Goal: Communication & Community: Answer question/provide support

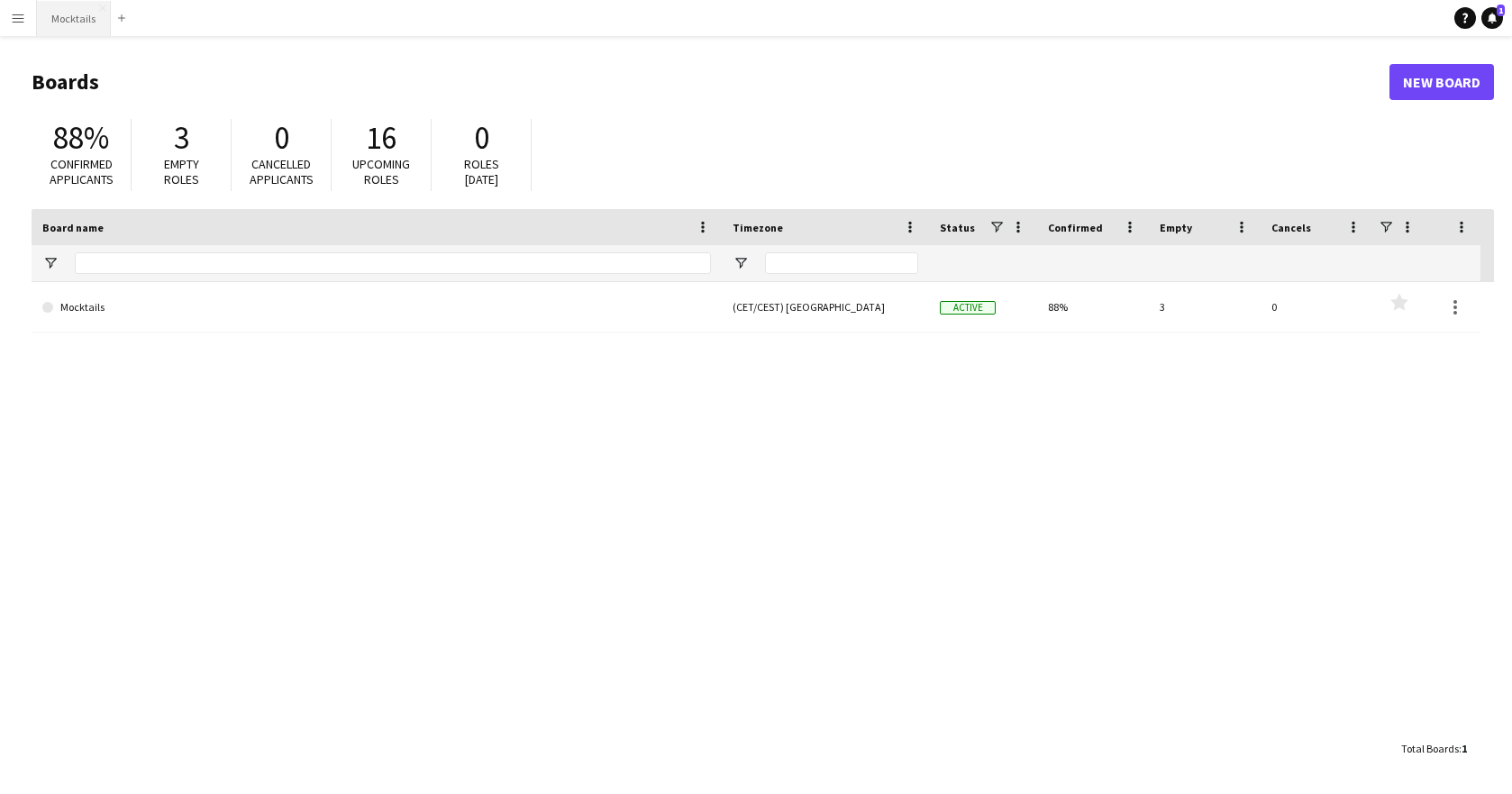
click at [83, 17] on button "Mocktails Close" at bounding box center [74, 18] width 74 height 35
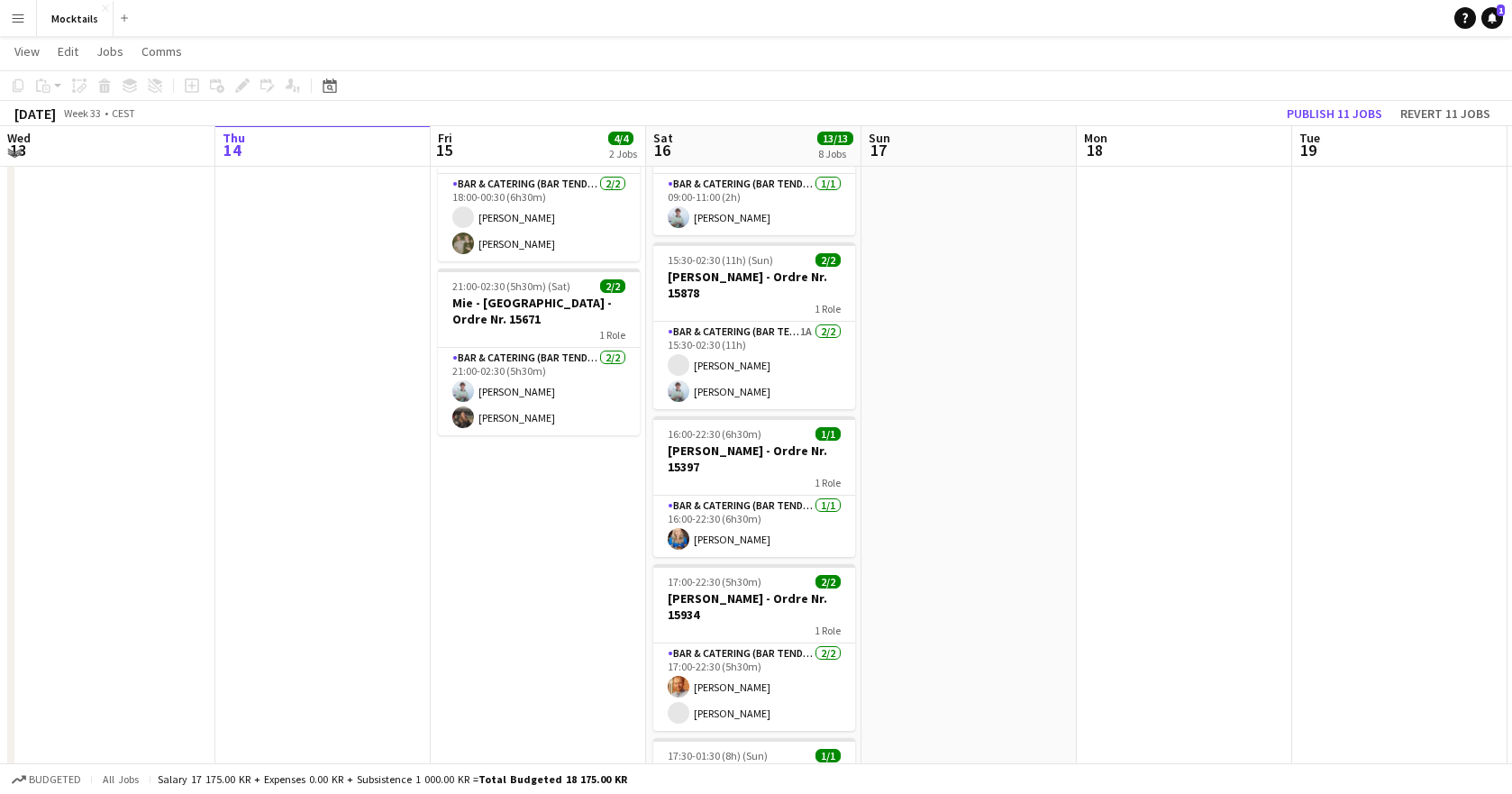
scroll to position [112, 0]
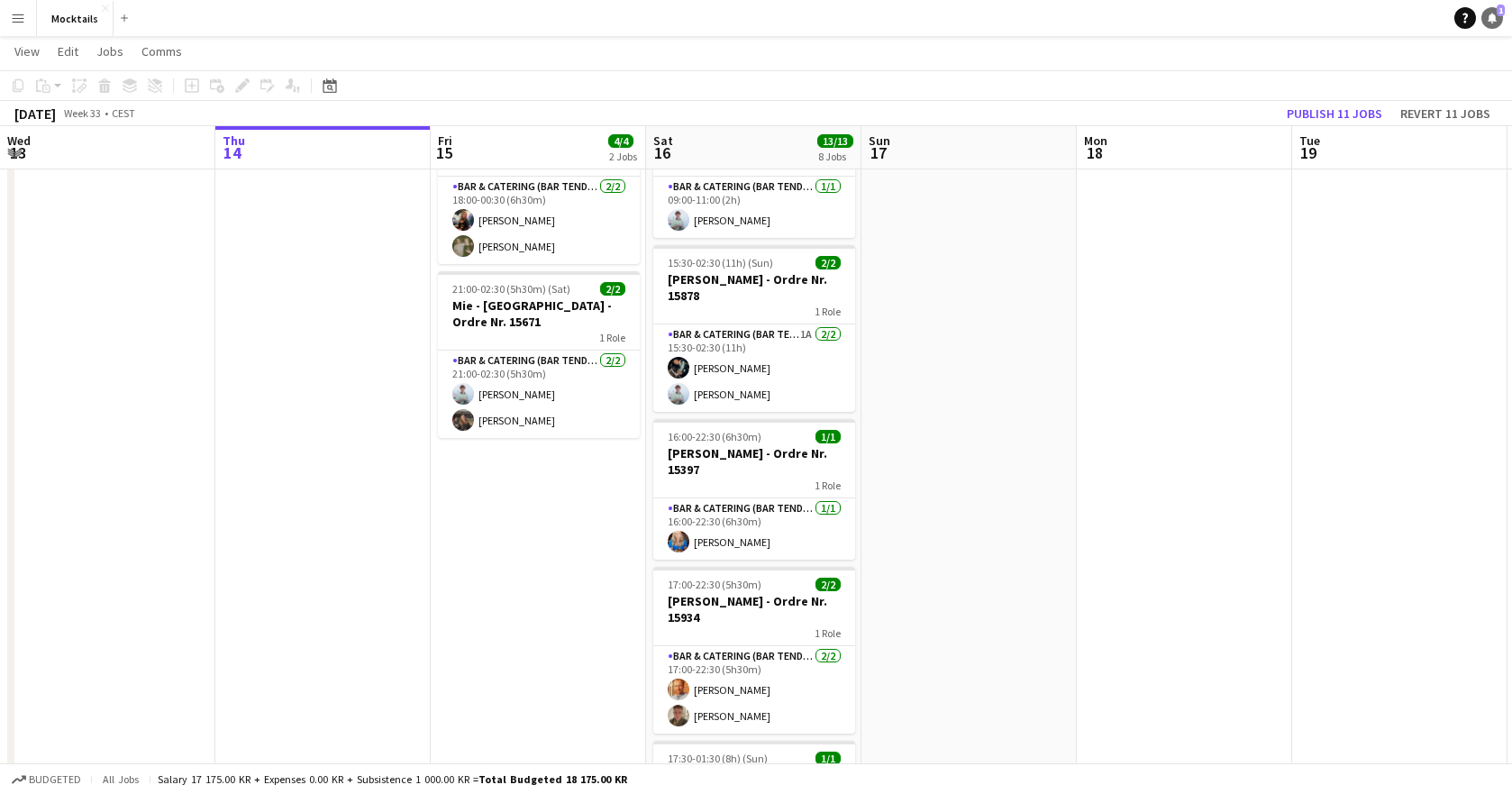
click at [1419, 22] on icon "Notifications" at bounding box center [1491, 17] width 10 height 10
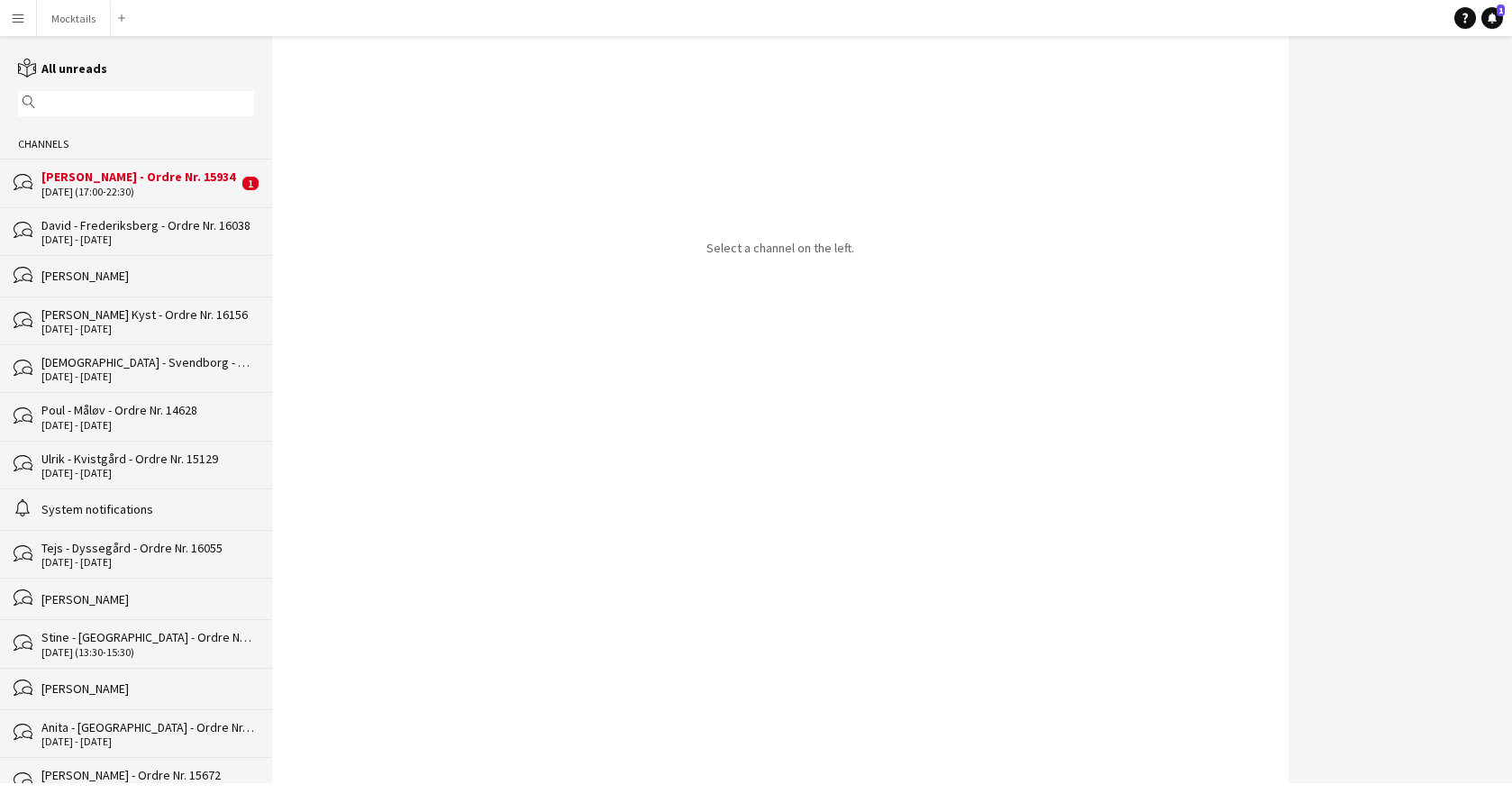
click at [126, 171] on div "[PERSON_NAME] - Ordre Nr. 15934" at bounding box center [140, 176] width 197 height 16
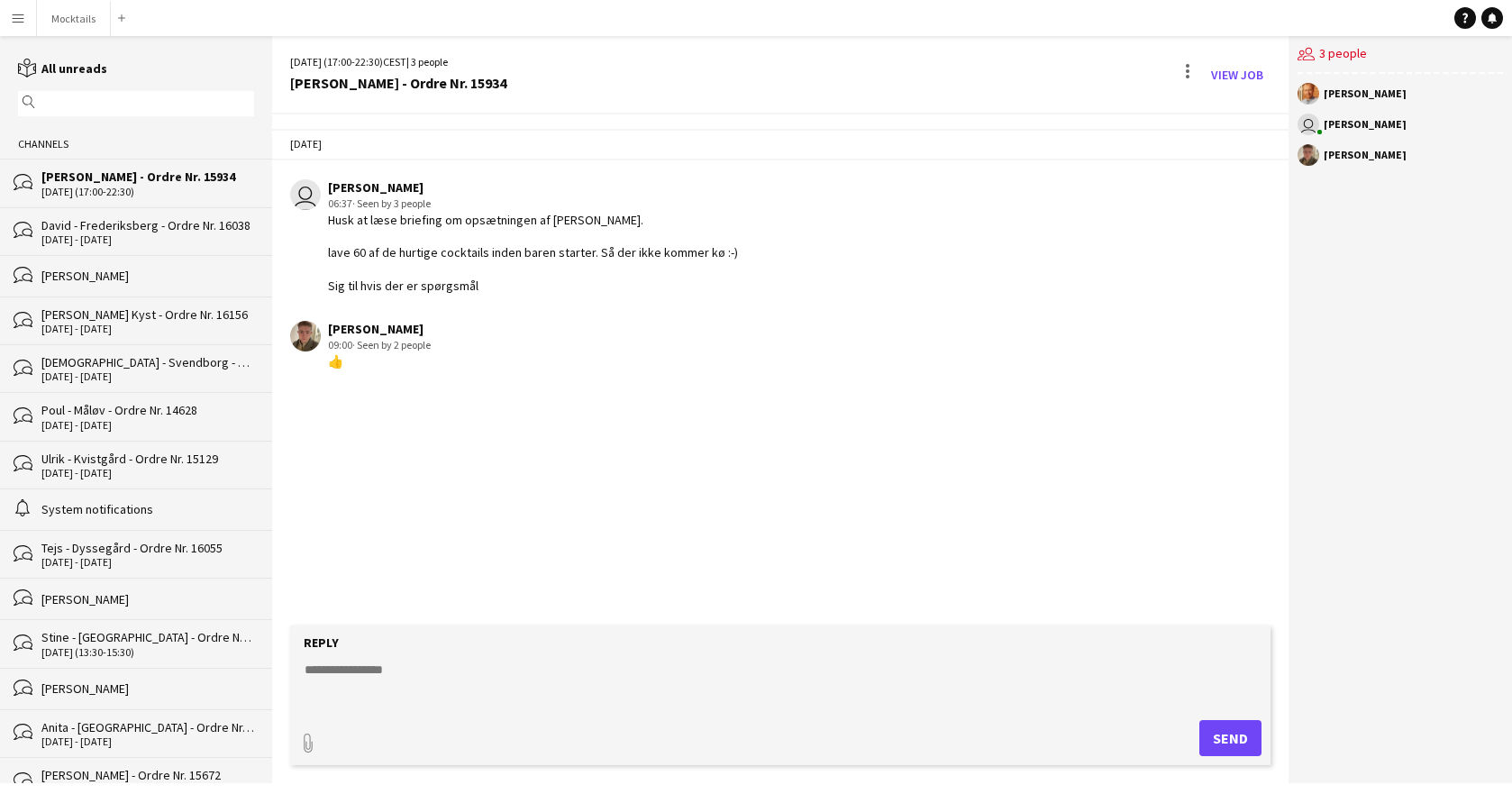
click at [171, 216] on div "bubbles David - Frederiksberg - Ordre Nr. 16038 [DATE] - [DATE]" at bounding box center [136, 231] width 272 height 48
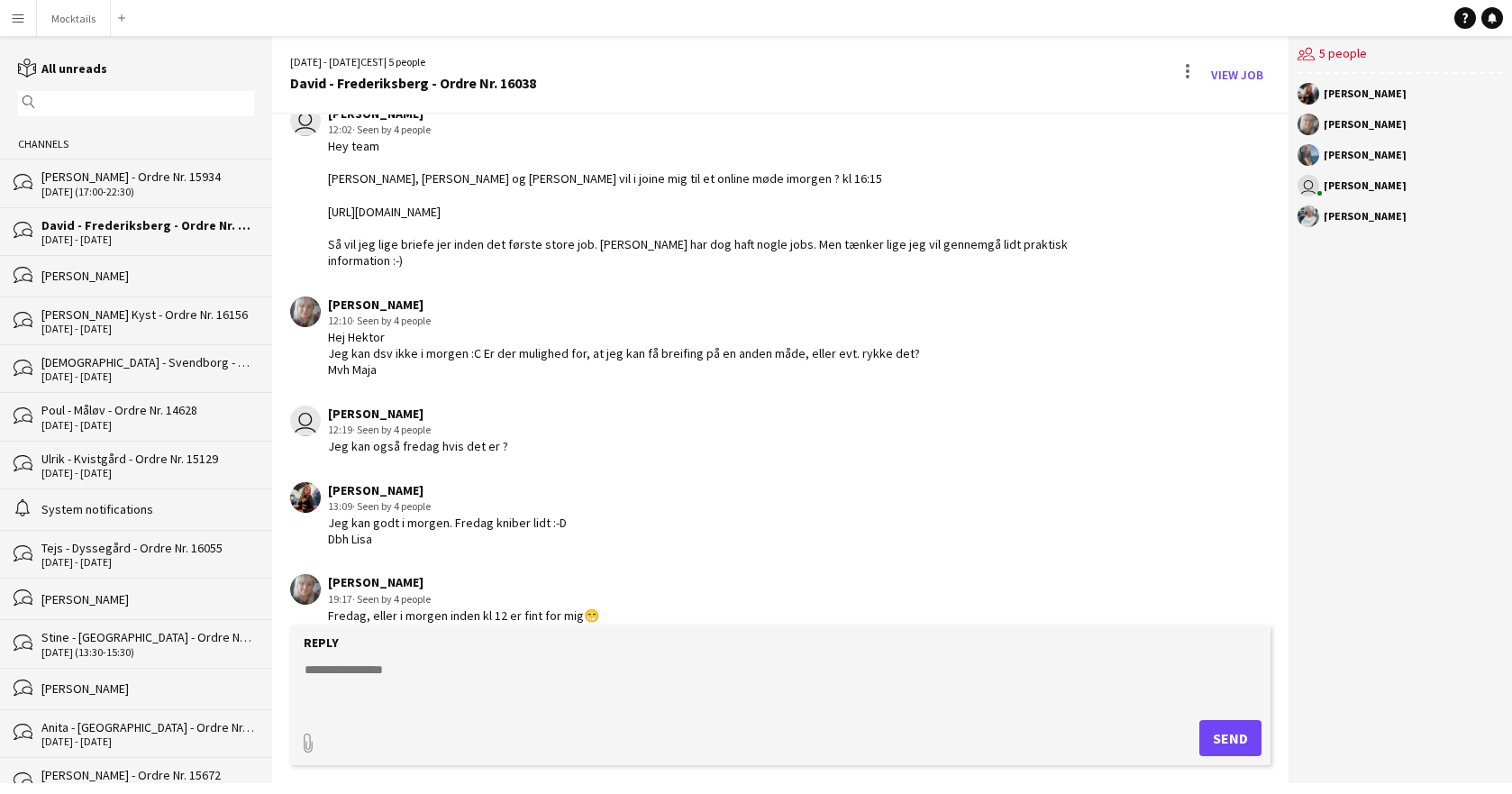
scroll to position [60, 0]
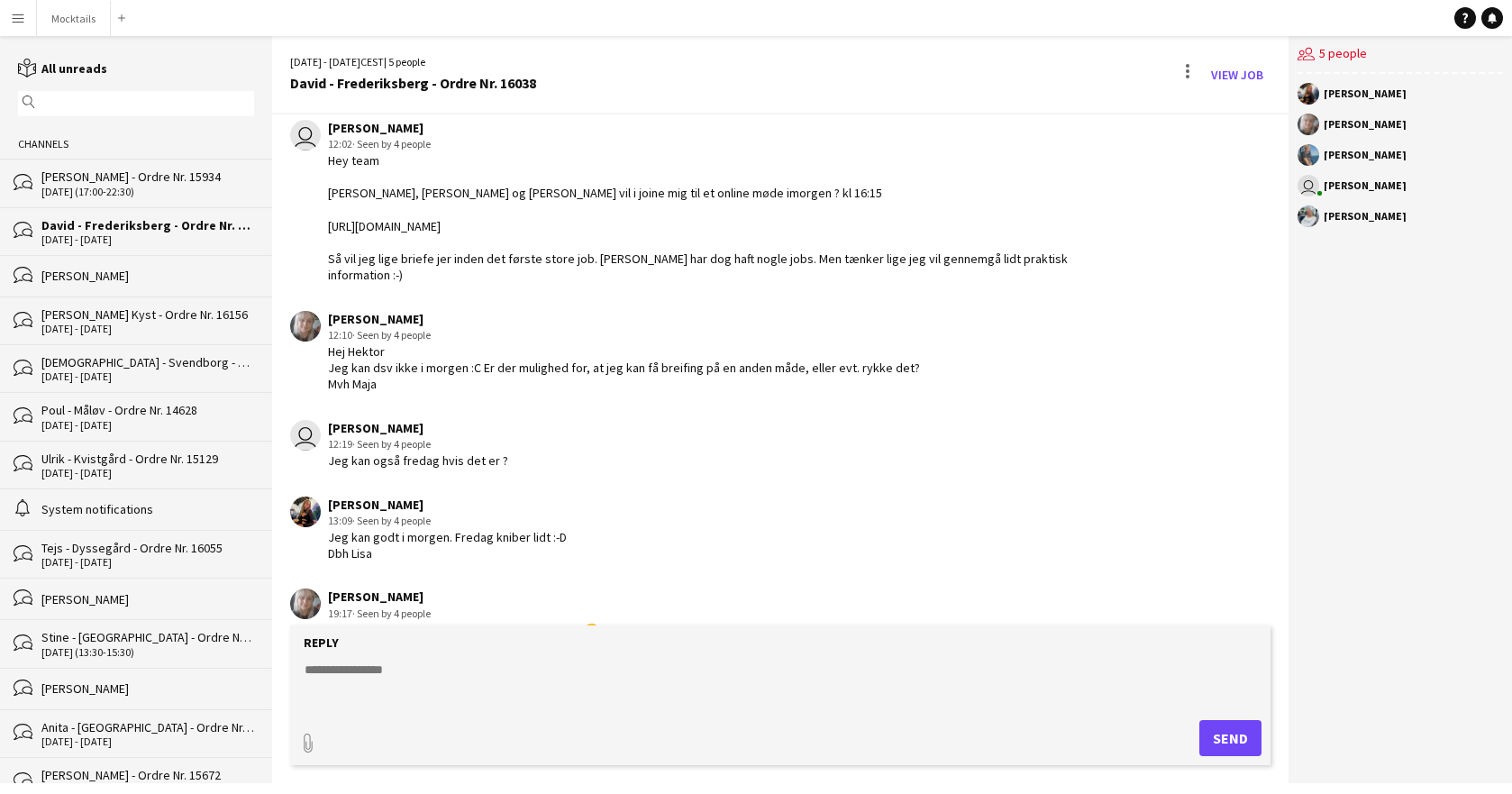
drag, startPoint x: 446, startPoint y: 515, endPoint x: 546, endPoint y: 528, distance: 100.8
click at [546, 528] on div "Jeg kan godt i morgen. Fredag kniber lidt :-D Dbh Lisa" at bounding box center [447, 544] width 239 height 32
drag, startPoint x: 359, startPoint y: 607, endPoint x: 634, endPoint y: 603, distance: 275.0
click at [634, 603] on div "Maja Egholm 19:17 · Seen by 4 people Fredag, eller i morgen inden kl 12 er fint…" at bounding box center [697, 613] width 814 height 49
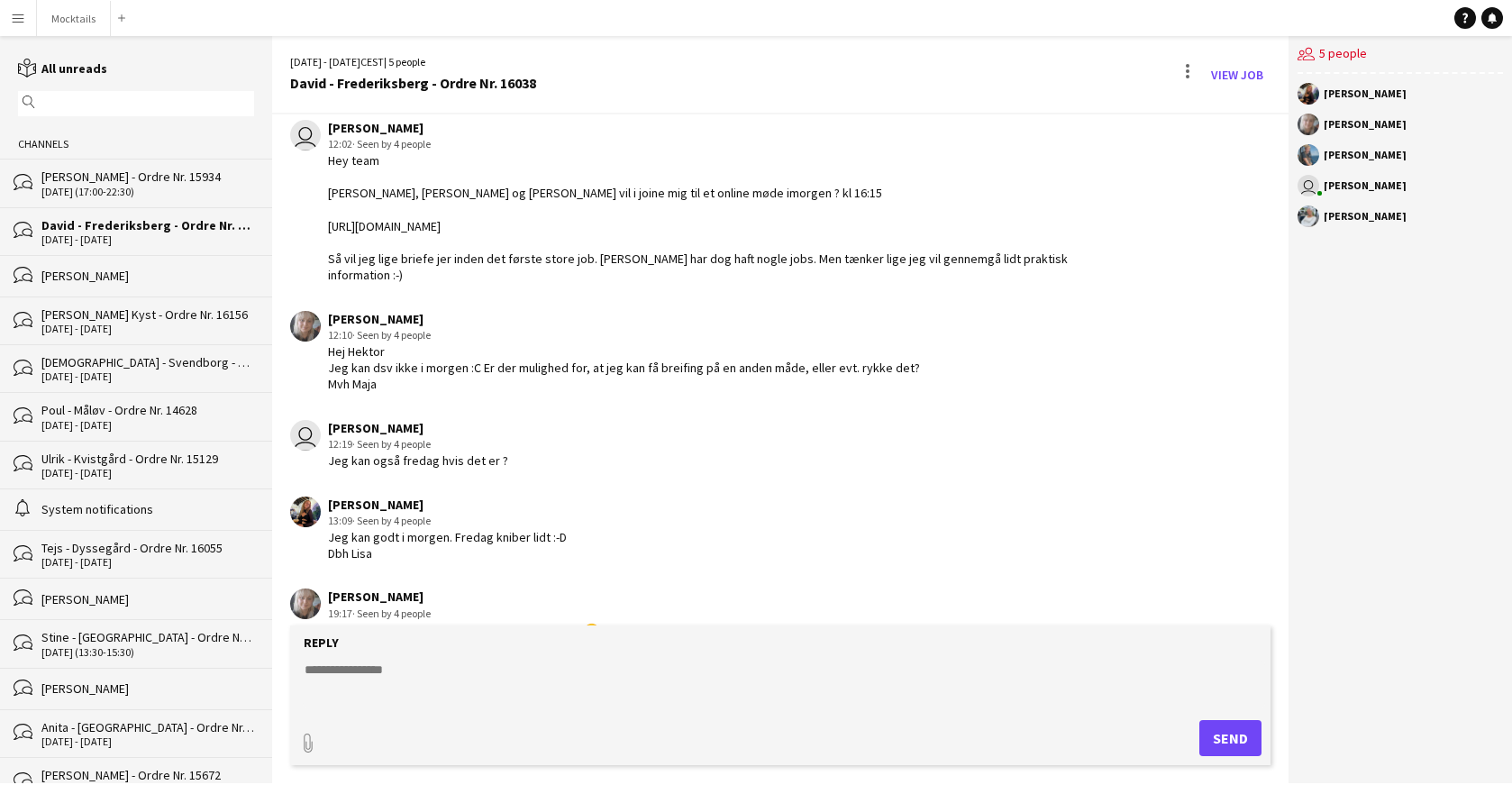
click at [634, 603] on div "Maja Egholm 19:17 · Seen by 4 people Fredag, eller i morgen inden kl 12 er fint…" at bounding box center [697, 613] width 814 height 49
click at [437, 681] on textarea at bounding box center [784, 684] width 963 height 47
type textarea "**********"
click at [64, 24] on button "Mocktails Close" at bounding box center [74, 18] width 74 height 35
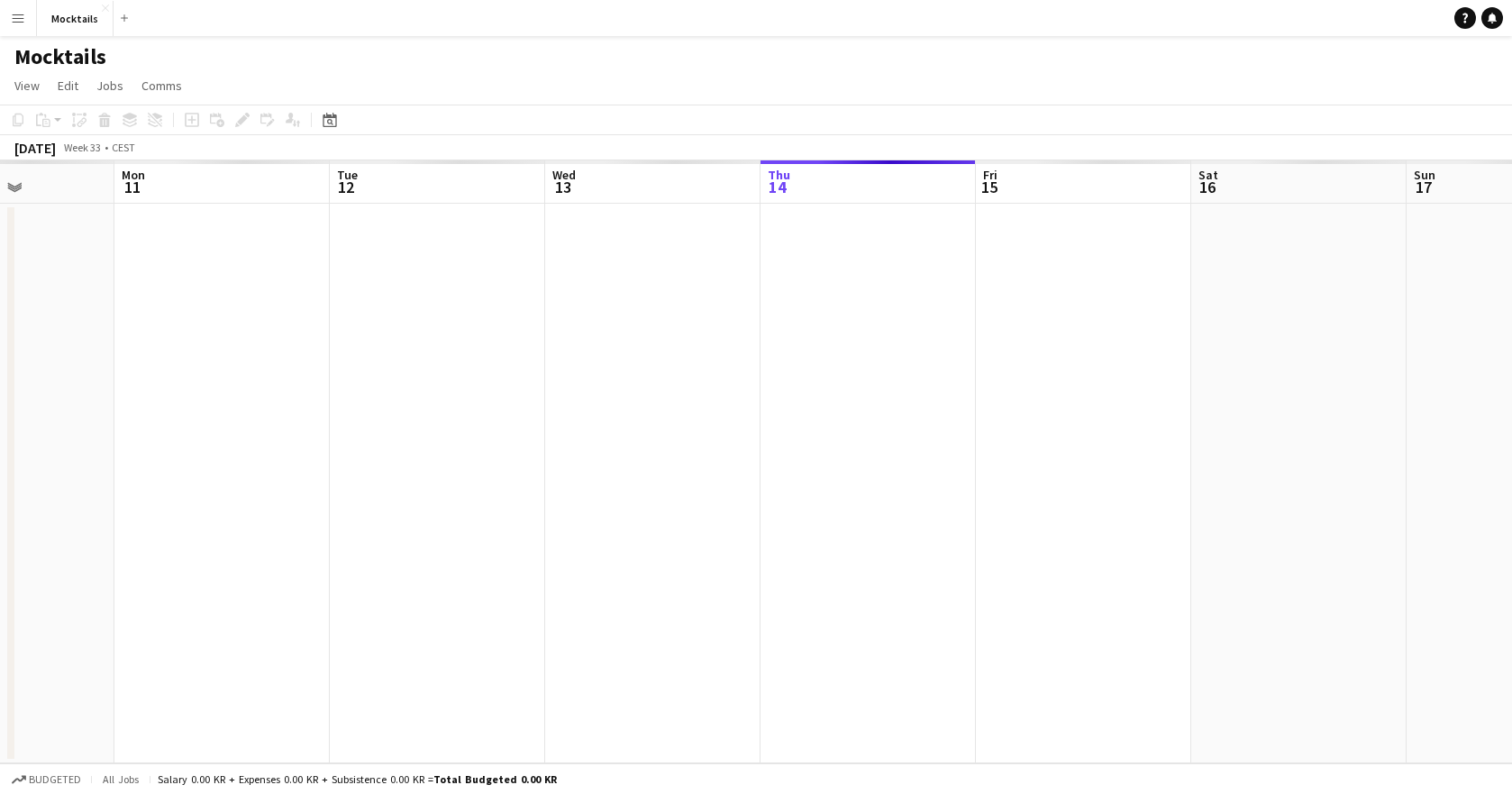
scroll to position [0, 531]
click at [861, 399] on app-date-cell at bounding box center [868, 483] width 216 height 560
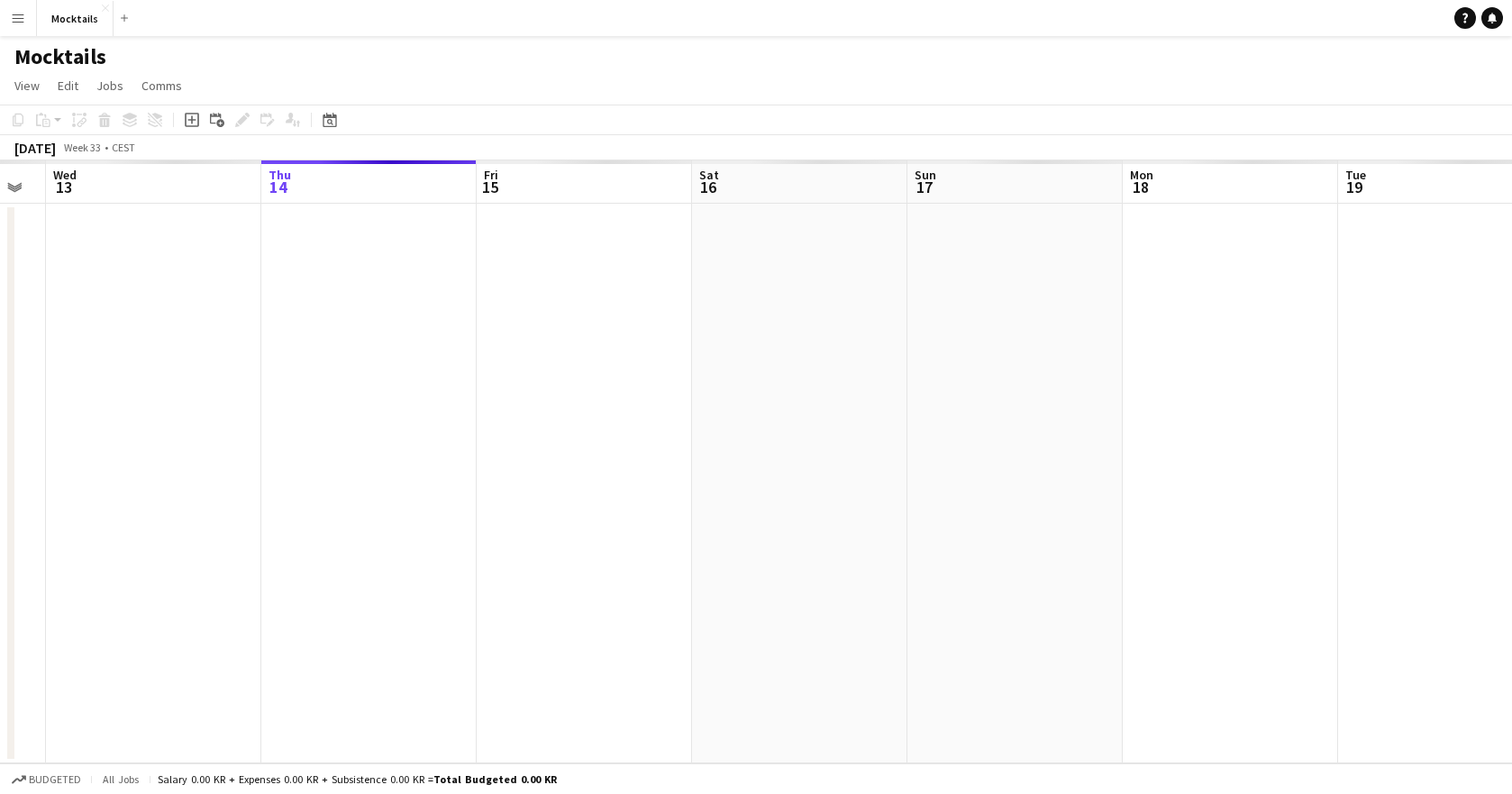
scroll to position [0, 857]
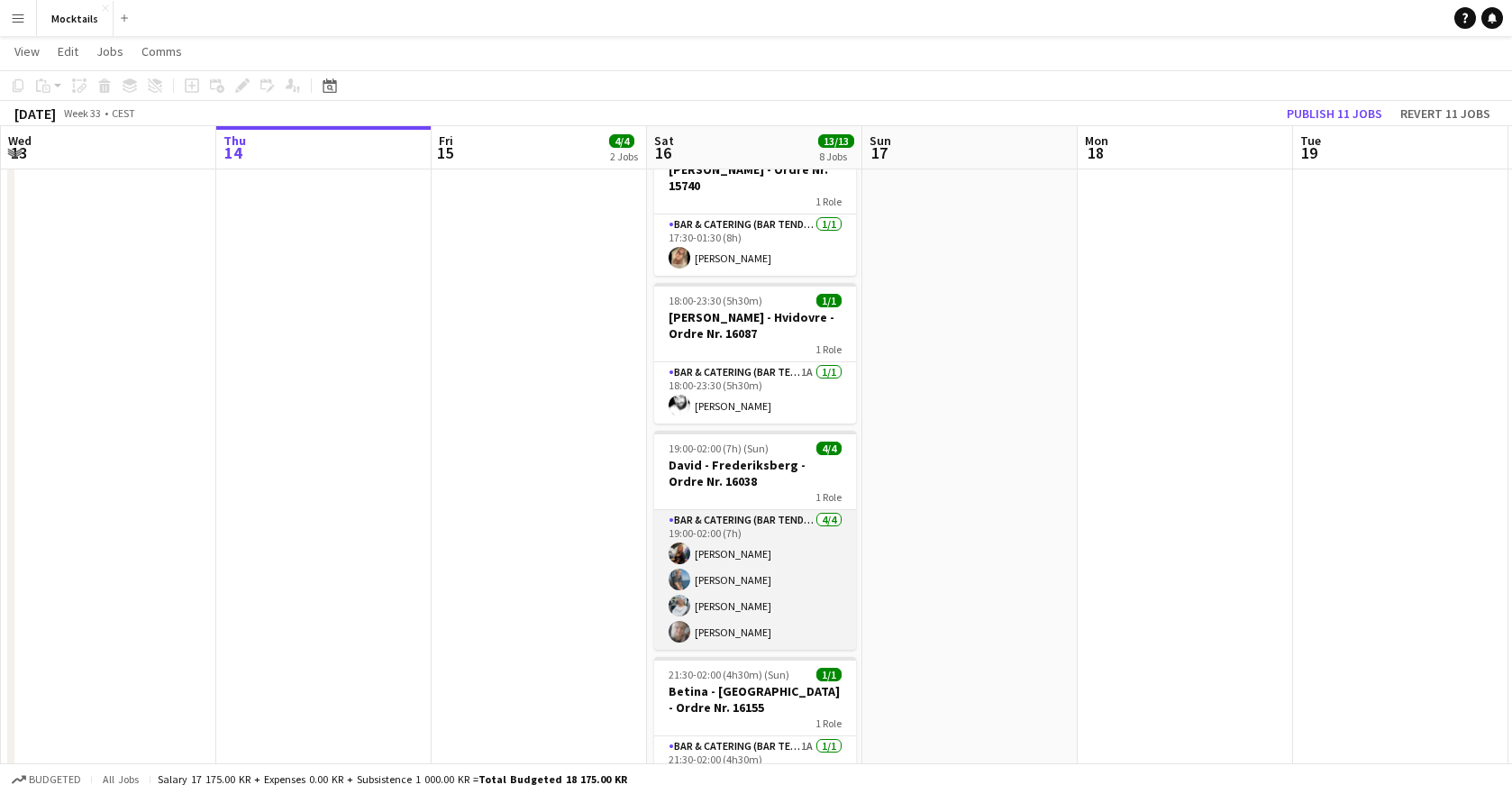
scroll to position [717, 0]
click at [763, 599] on app-card-role "Bar & Catering (Bar Tender) [DATE] 19:00-02:00 (7h) [PERSON_NAME] [PERSON_NAME]…" at bounding box center [755, 578] width 201 height 140
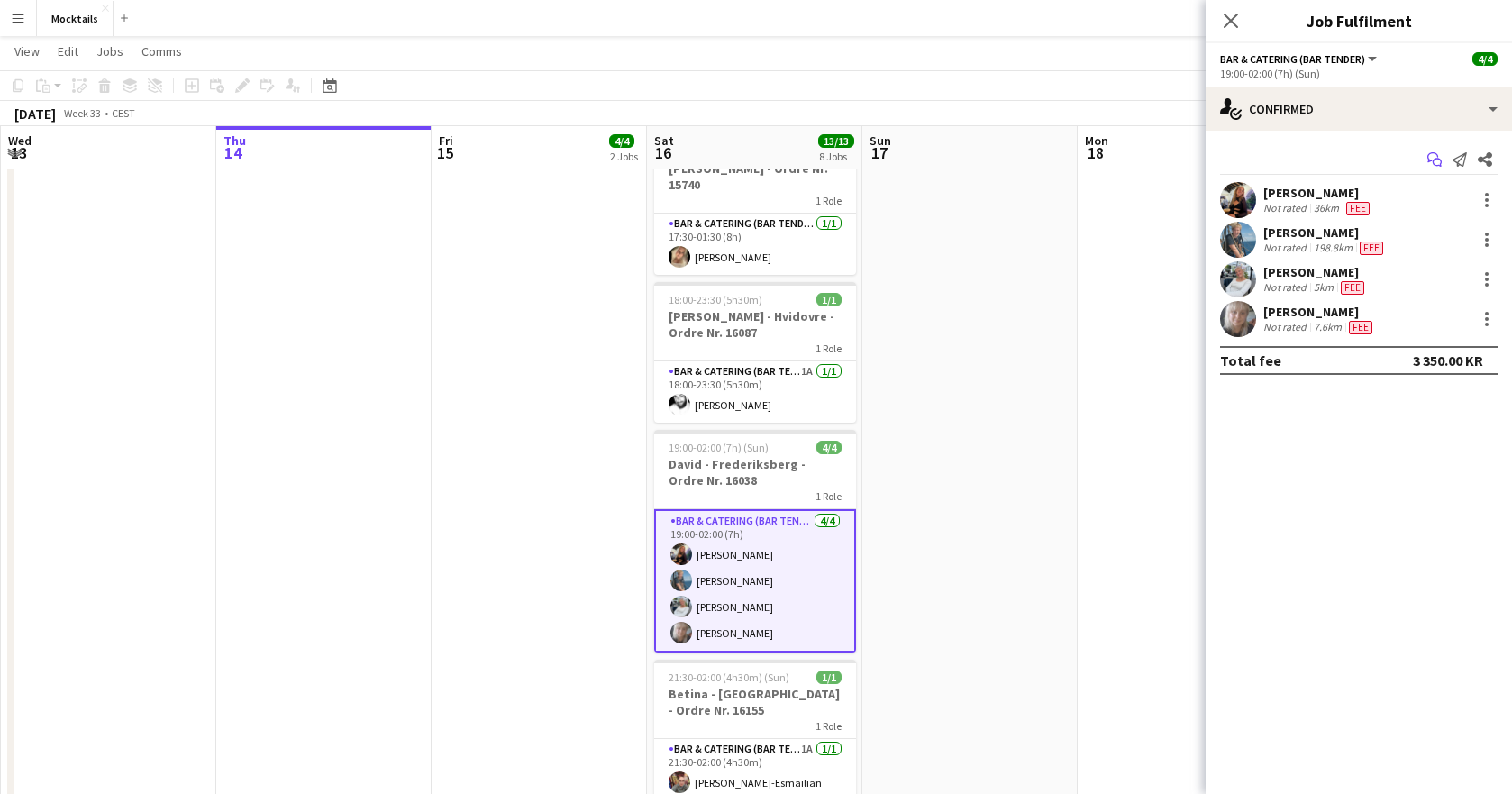
click at [1432, 156] on icon "Start chat" at bounding box center [1434, 159] width 14 height 14
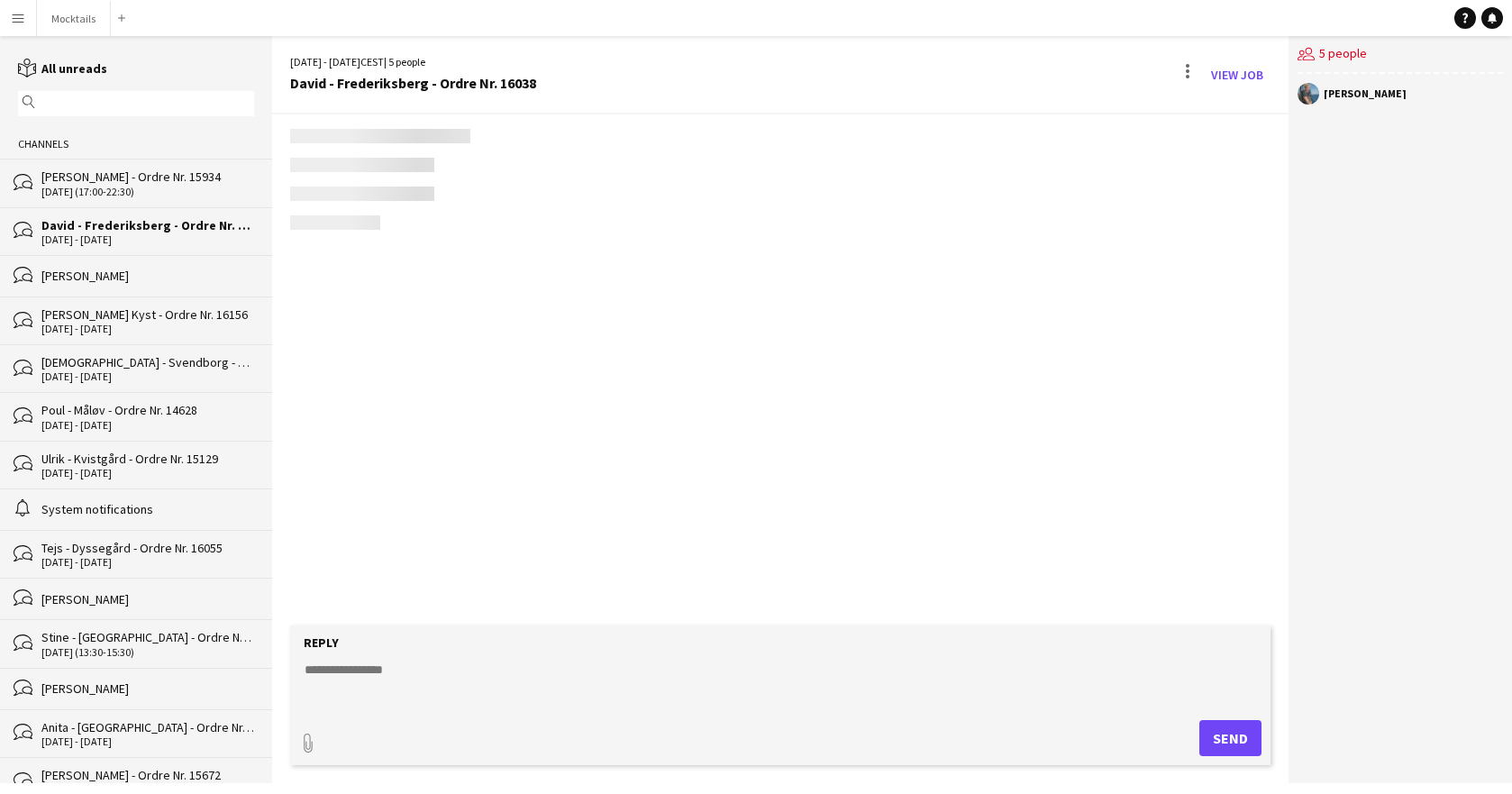
click at [453, 672] on textarea at bounding box center [784, 684] width 963 height 47
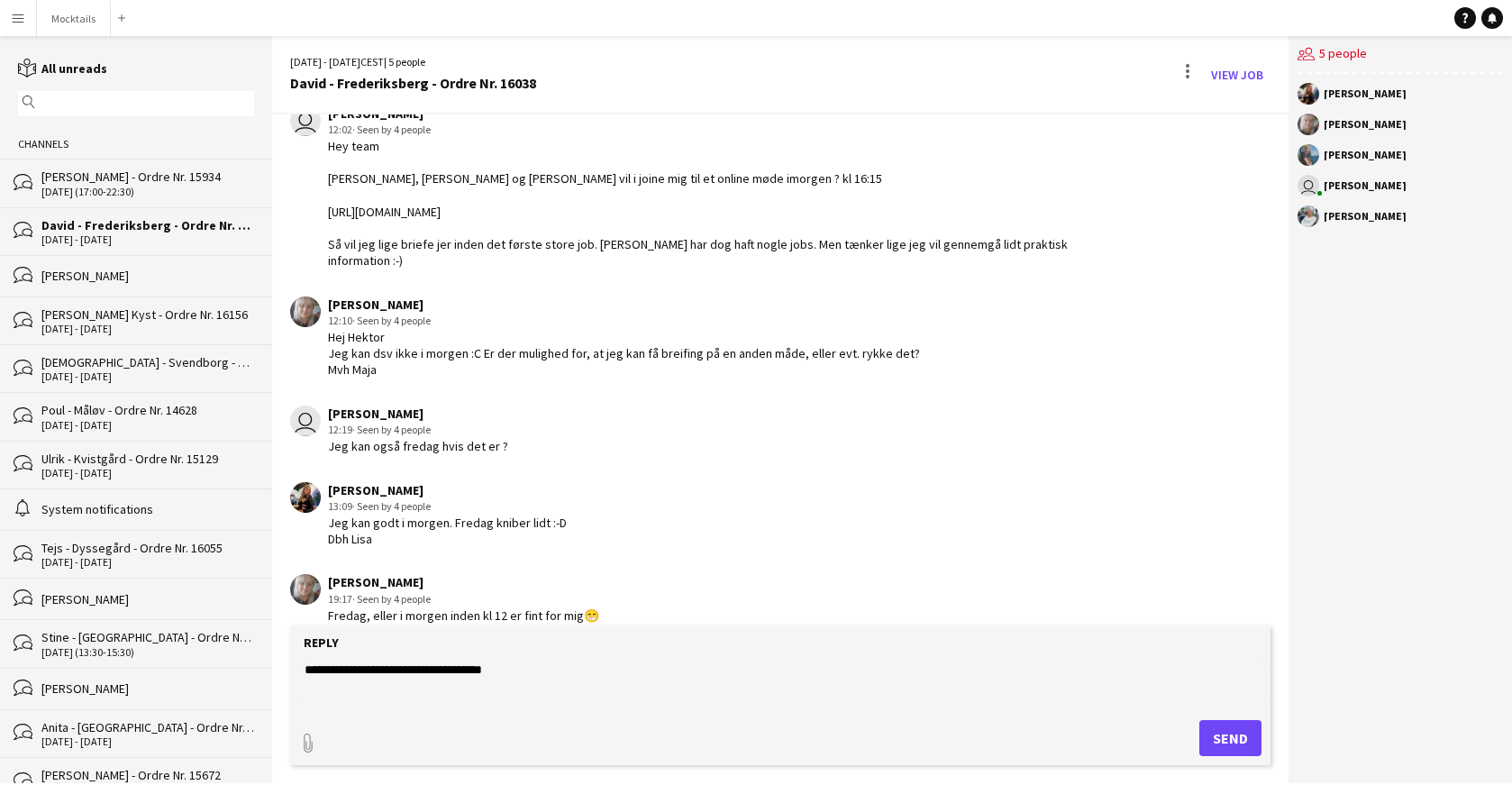
type textarea "**********"
click at [1236, 736] on button "Send" at bounding box center [1230, 737] width 62 height 36
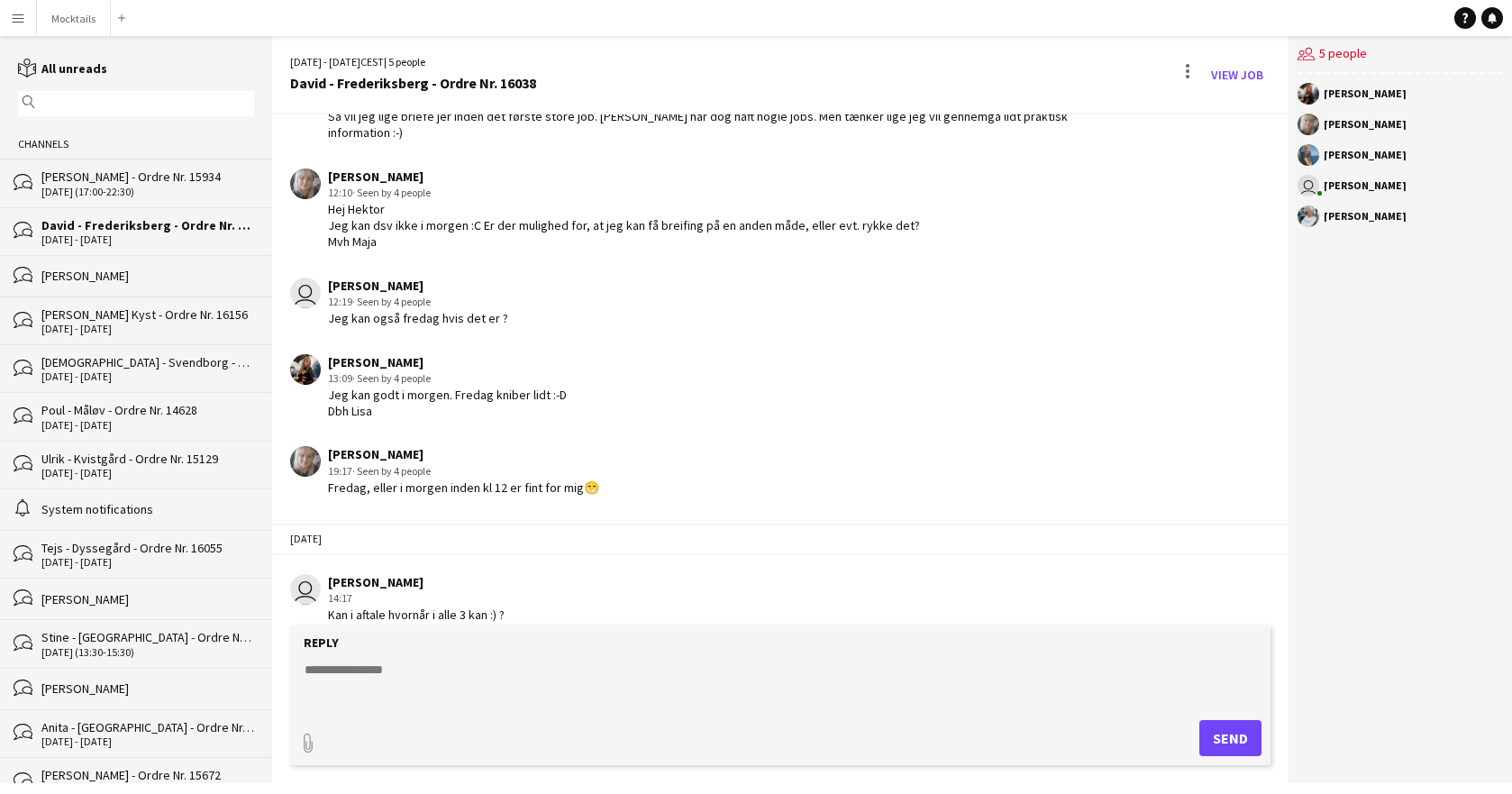
scroll to position [200, 0]
drag, startPoint x: 329, startPoint y: 601, endPoint x: 539, endPoint y: 594, distance: 210.1
click at [539, 594] on div "user [PERSON_NAME] 14:17 Kan i aftale hvornår i alle 3 kan :) ?" at bounding box center [697, 600] width 814 height 49
click at [138, 223] on div "David - Frederiksberg - Ordre Nr. 16038" at bounding box center [148, 225] width 213 height 16
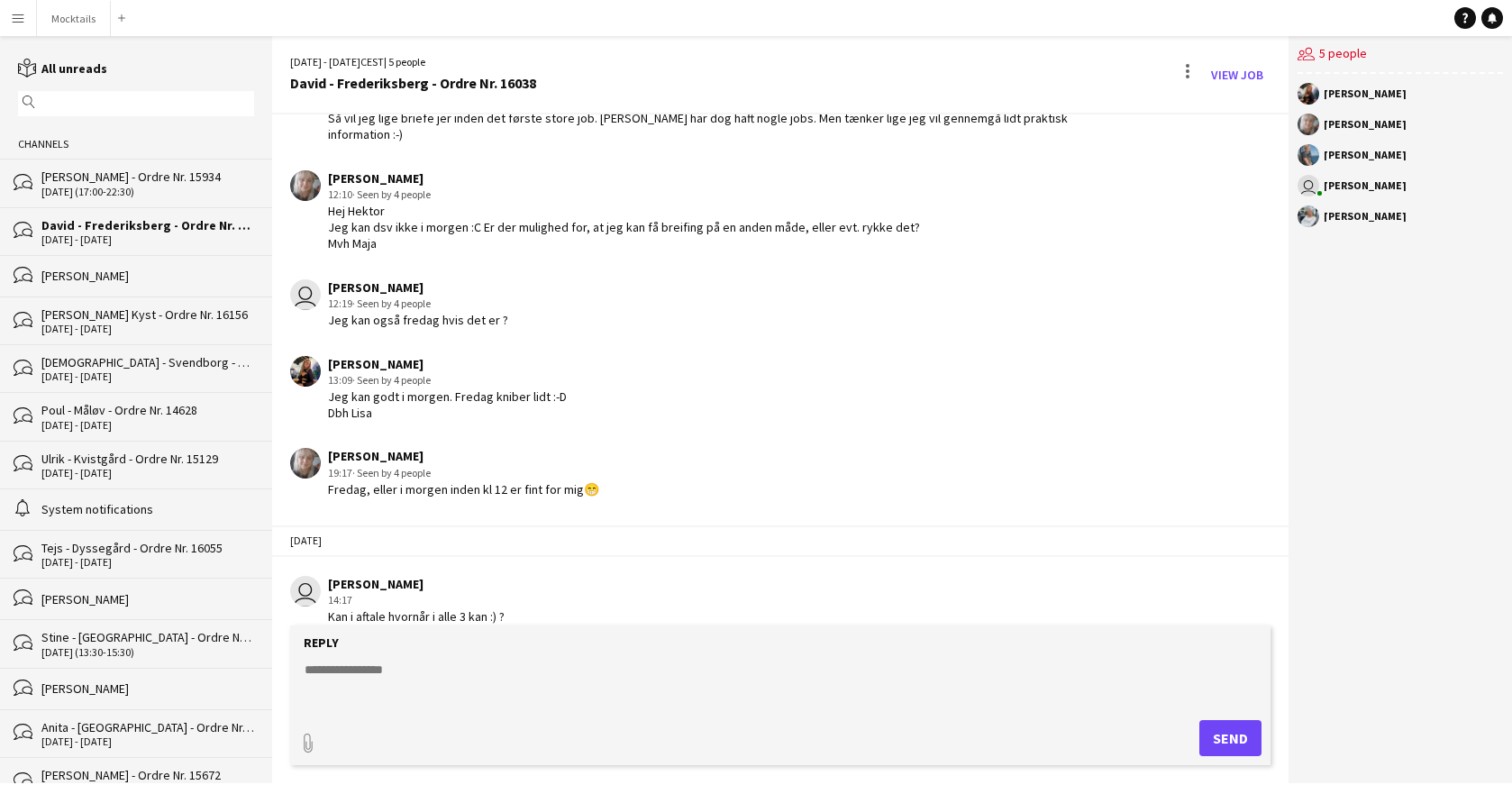
click at [148, 235] on div "[DATE] - [DATE]" at bounding box center [148, 239] width 213 height 12
click at [149, 182] on div "[PERSON_NAME] - Ordre Nr. 15934" at bounding box center [148, 176] width 213 height 16
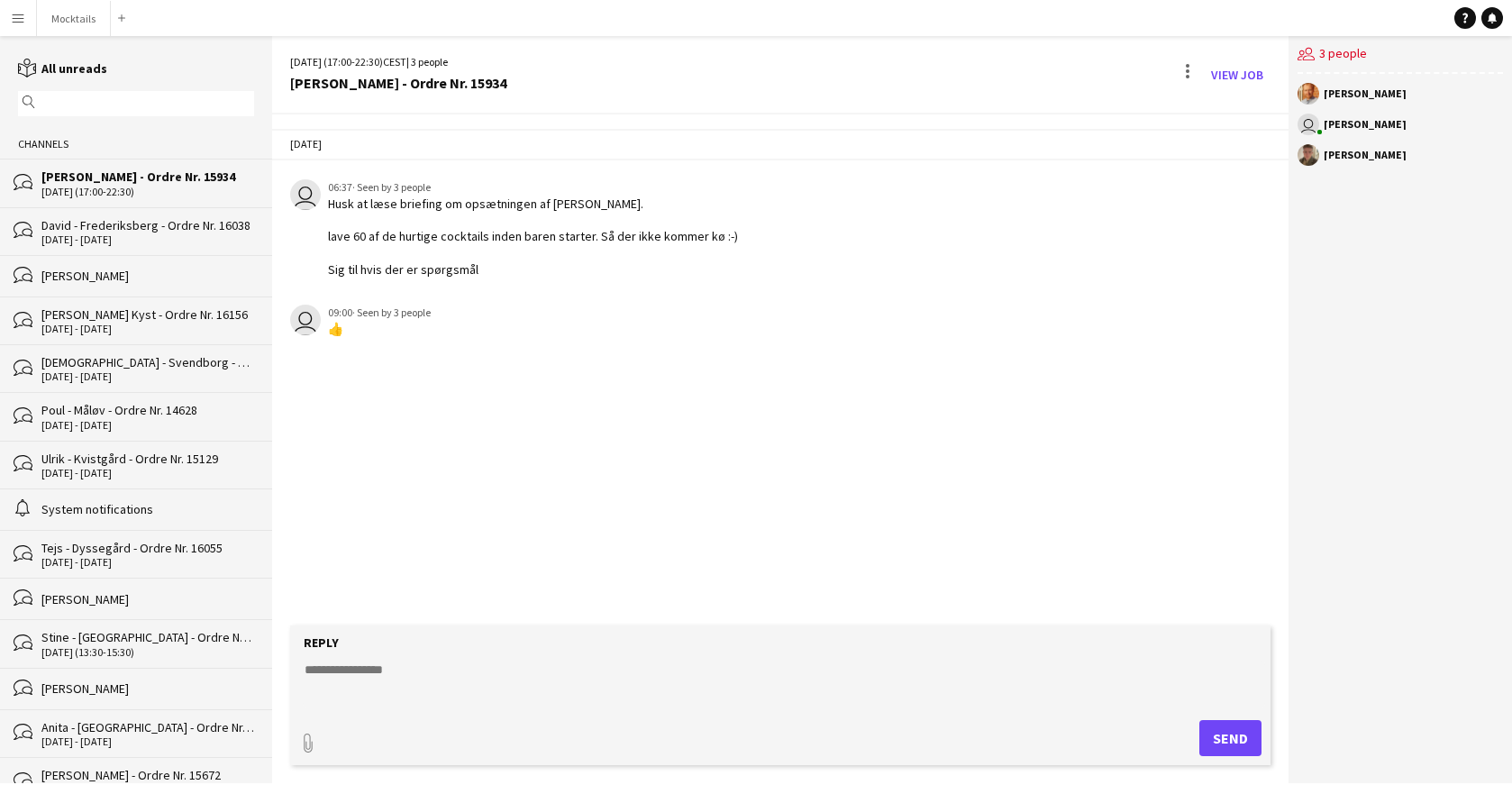
click at [143, 228] on div "David - Frederiksberg - Ordre Nr. 16038" at bounding box center [148, 225] width 213 height 16
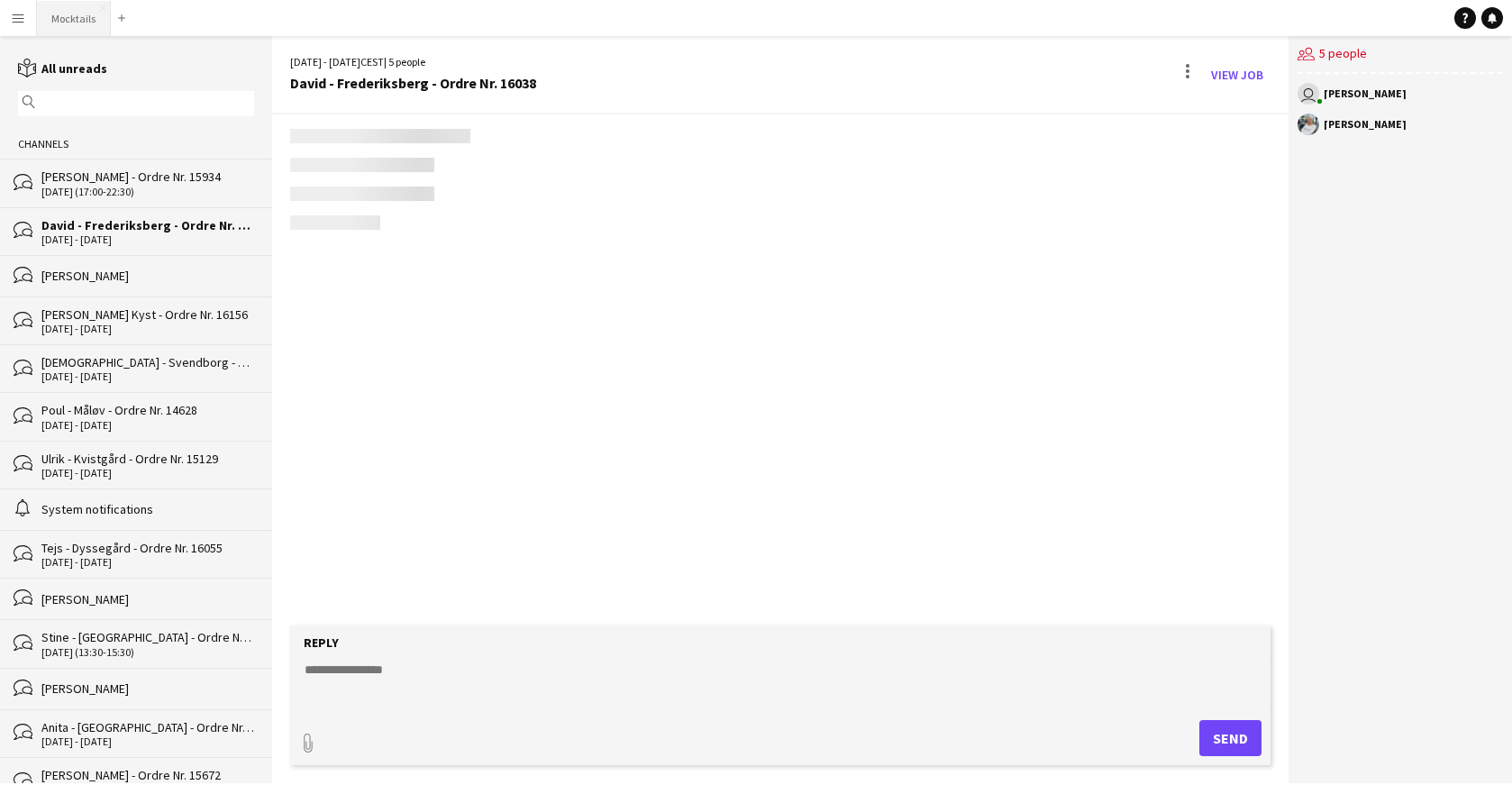
scroll to position [167, 0]
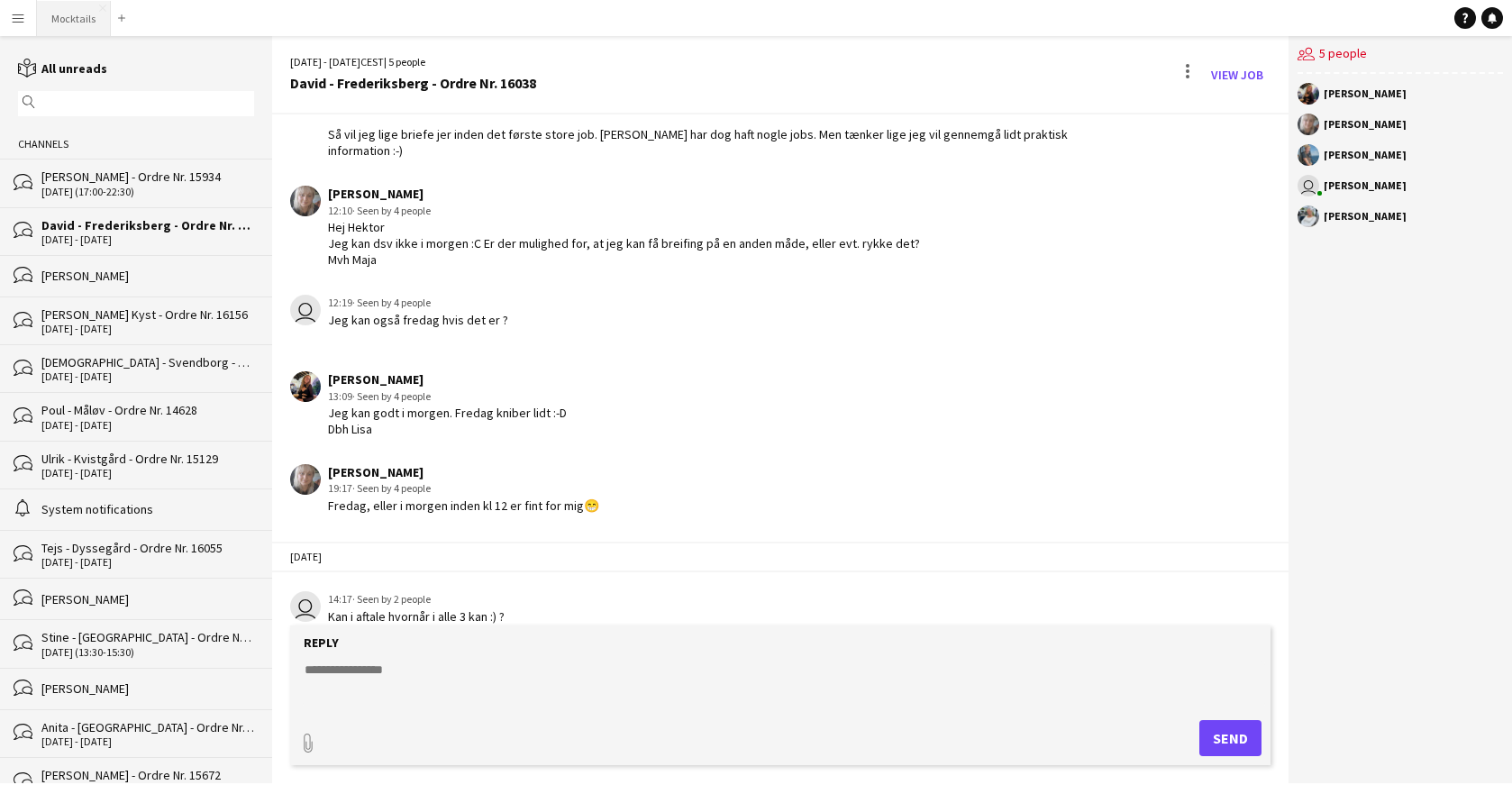
click at [74, 18] on button "Mocktails Close" at bounding box center [74, 18] width 74 height 35
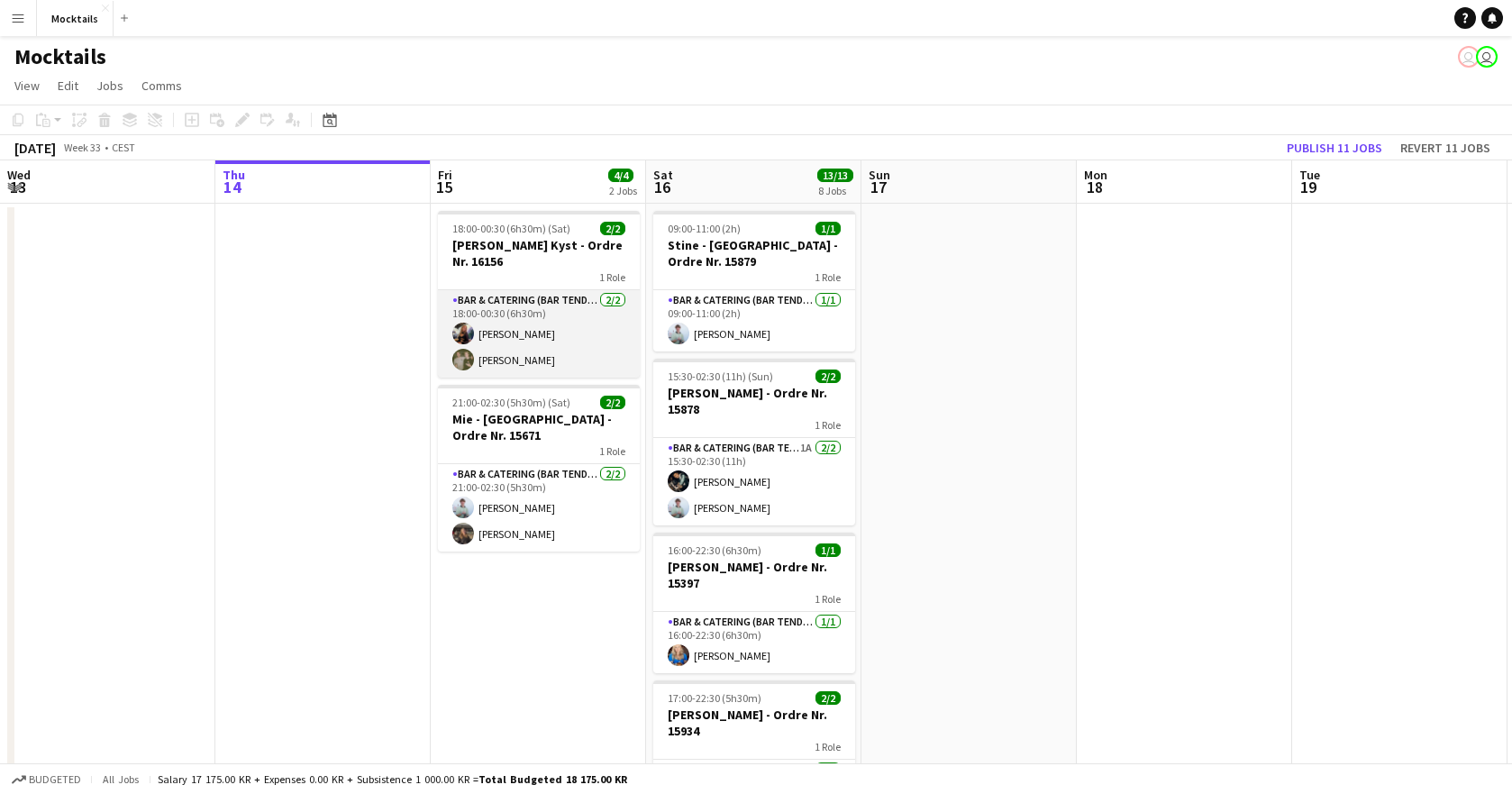
click at [582, 335] on app-card-role "Bar & Catering (Bar Tender) [DATE] 18:00-00:30 (6h30m) [PERSON_NAME] [PERSON_NA…" at bounding box center [538, 334] width 201 height 87
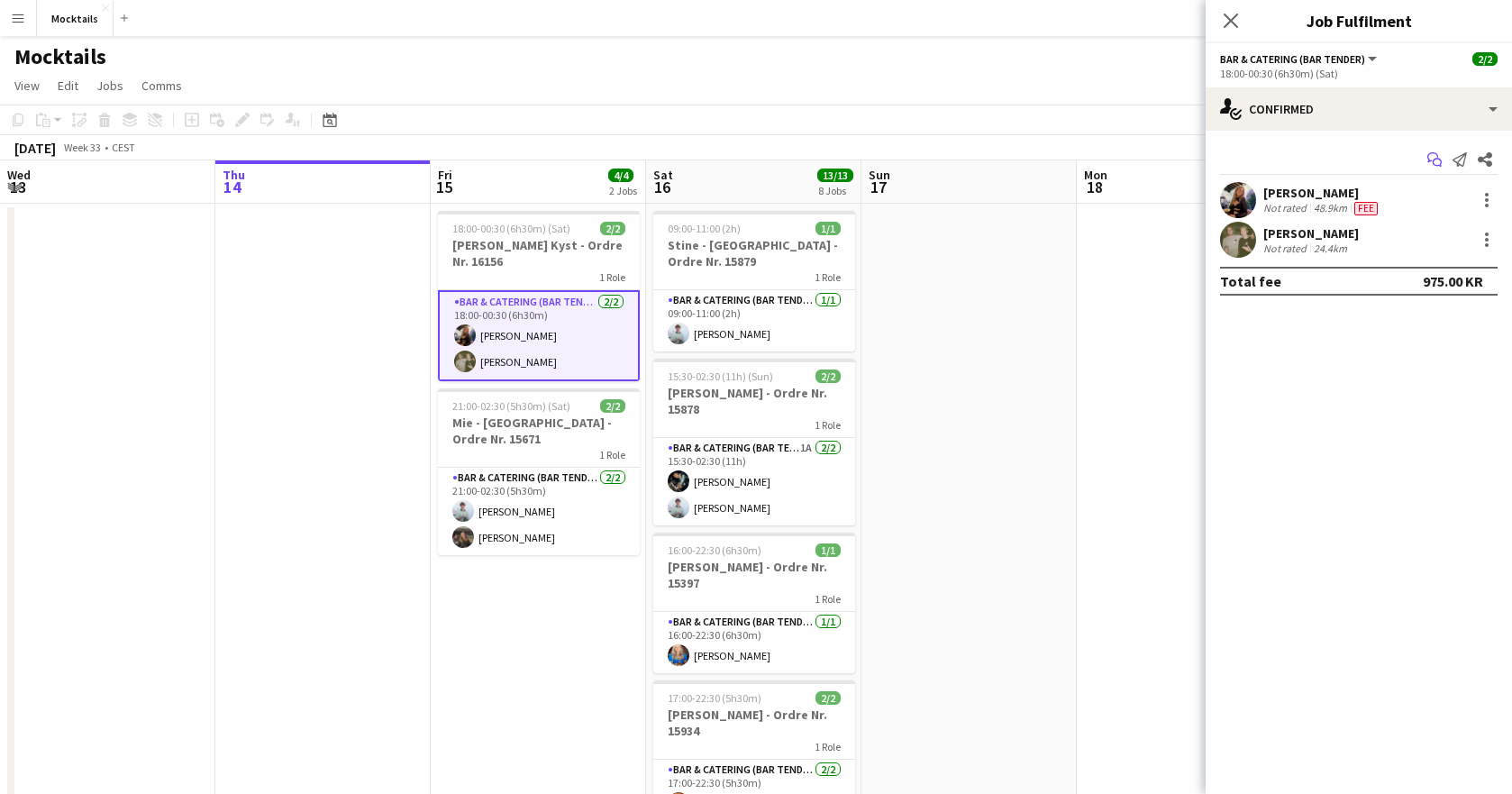
click at [1436, 152] on icon "Start chat" at bounding box center [1434, 159] width 14 height 14
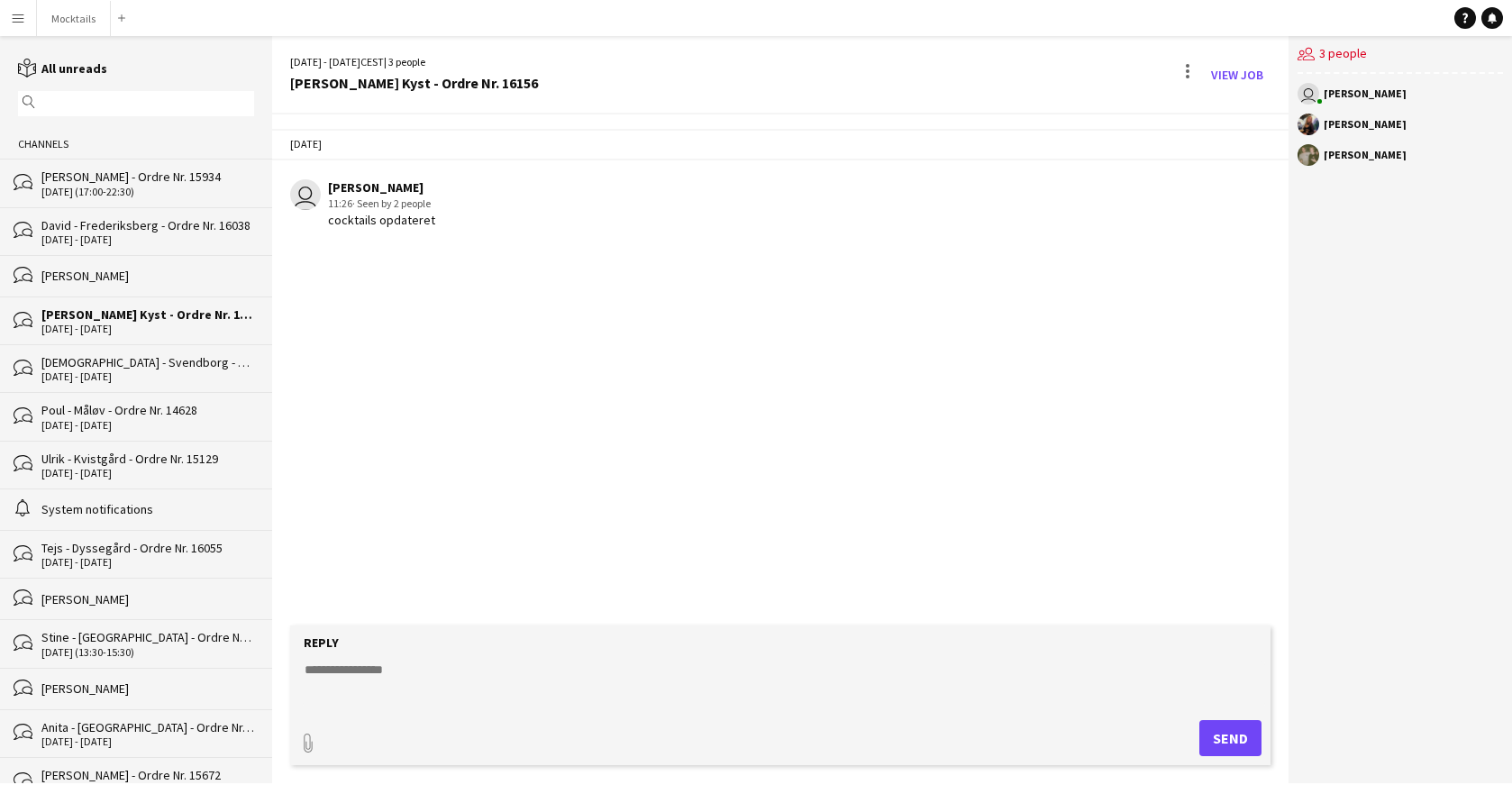
click at [456, 672] on textarea at bounding box center [784, 684] width 963 height 47
type textarea "**********"
click at [1217, 734] on button "Send" at bounding box center [1230, 737] width 62 height 36
click at [72, 30] on button "Mocktails Close" at bounding box center [74, 18] width 74 height 35
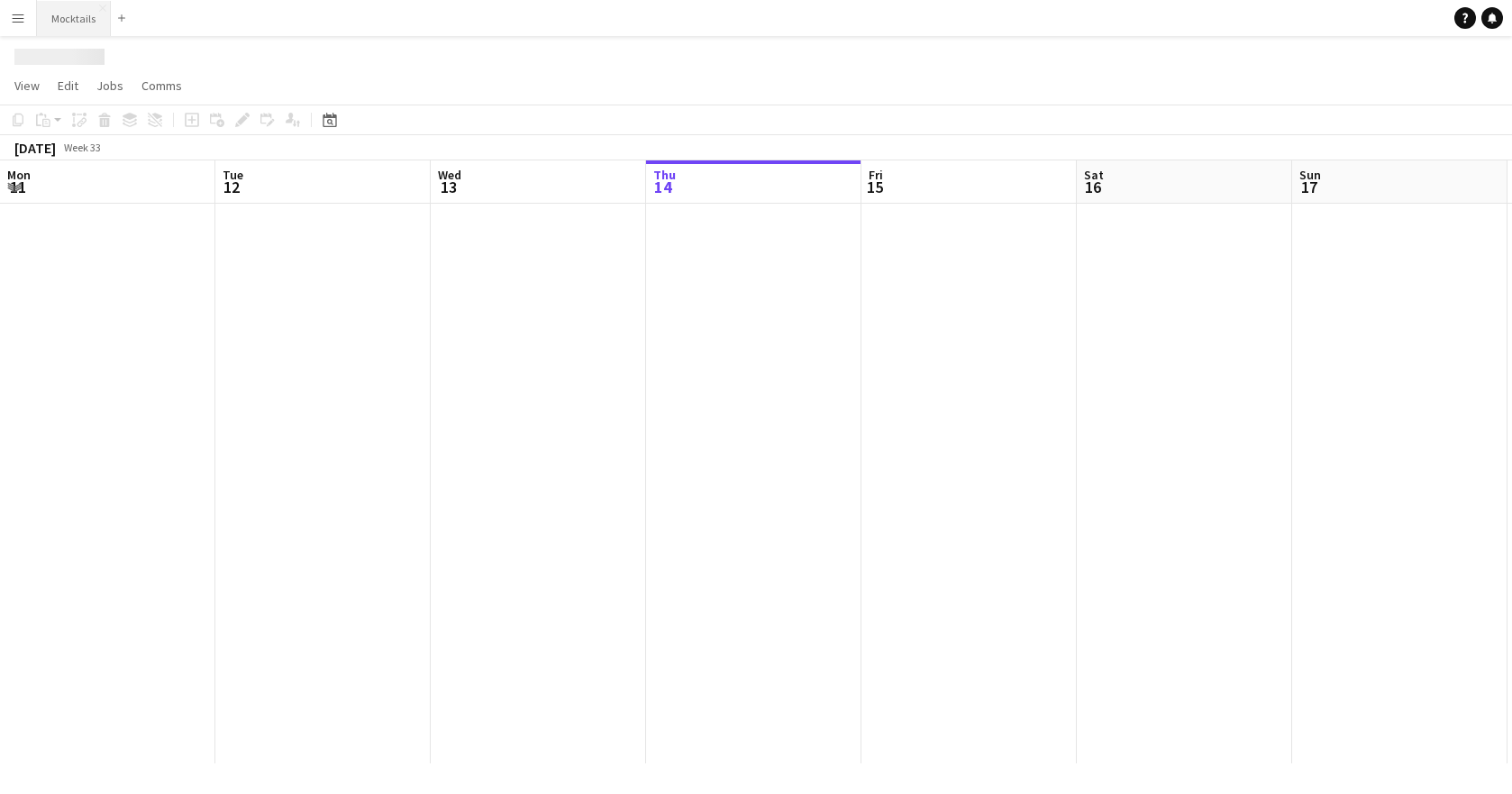
scroll to position [0, 431]
